Goal: Subscribe to service/newsletter

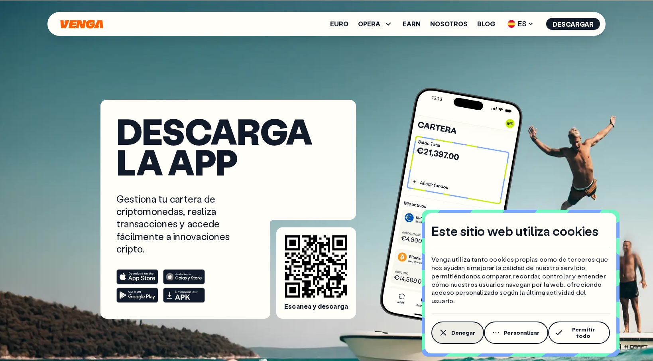
click at [456, 338] on button "Denegar" at bounding box center [457, 332] width 53 height 22
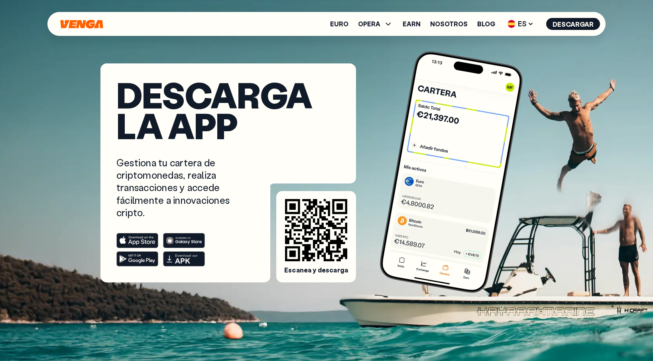
scroll to position [36, 0]
click at [348, 26] on link "Euro" at bounding box center [339, 24] width 18 height 6
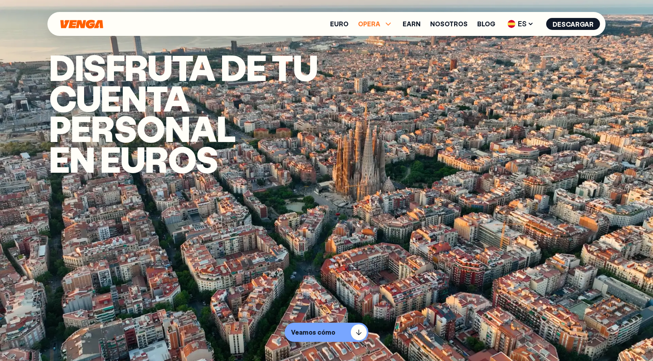
click at [377, 21] on span "OPERA" at bounding box center [369, 24] width 22 height 6
click at [420, 21] on link "Earn" at bounding box center [412, 24] width 18 height 6
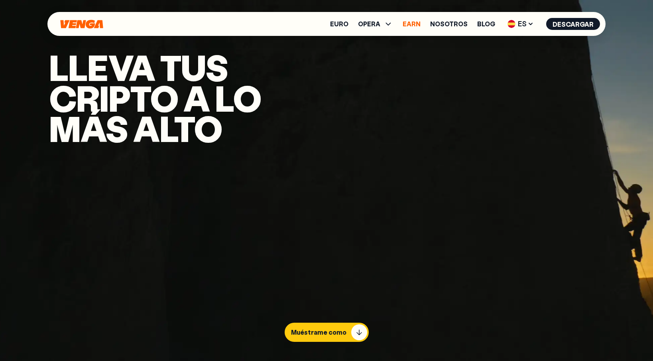
click at [419, 24] on link "Earn" at bounding box center [412, 24] width 18 height 6
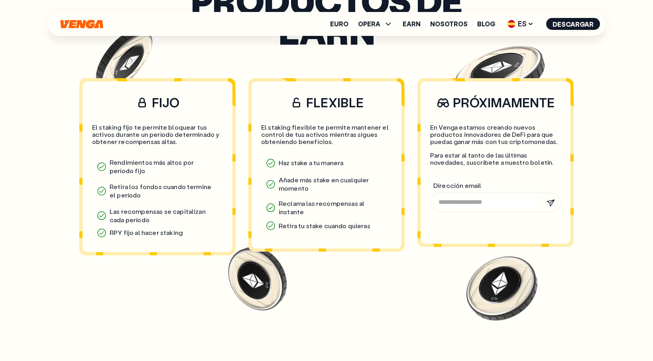
scroll to position [678, 0]
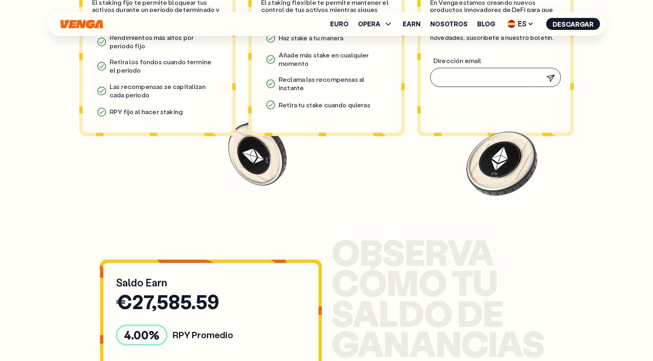
click at [446, 75] on input "email" at bounding box center [486, 77] width 96 height 8
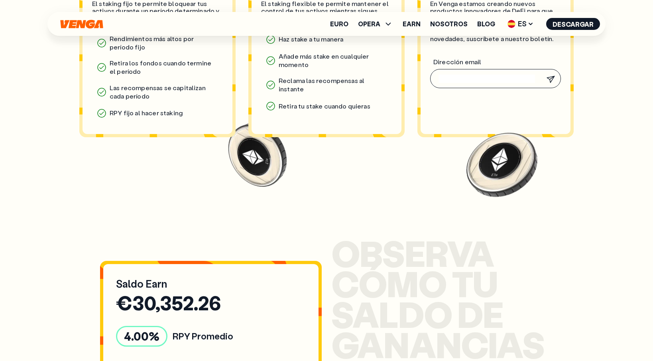
scroll to position [801, 0]
type input "**********"
click at [554, 77] on icon "submit" at bounding box center [551, 80] width 8 height 6
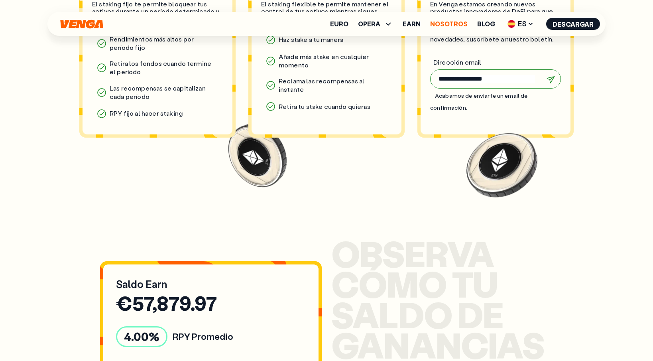
click at [446, 23] on link "Nosotros" at bounding box center [448, 24] width 37 height 6
